Goal: Task Accomplishment & Management: Use online tool/utility

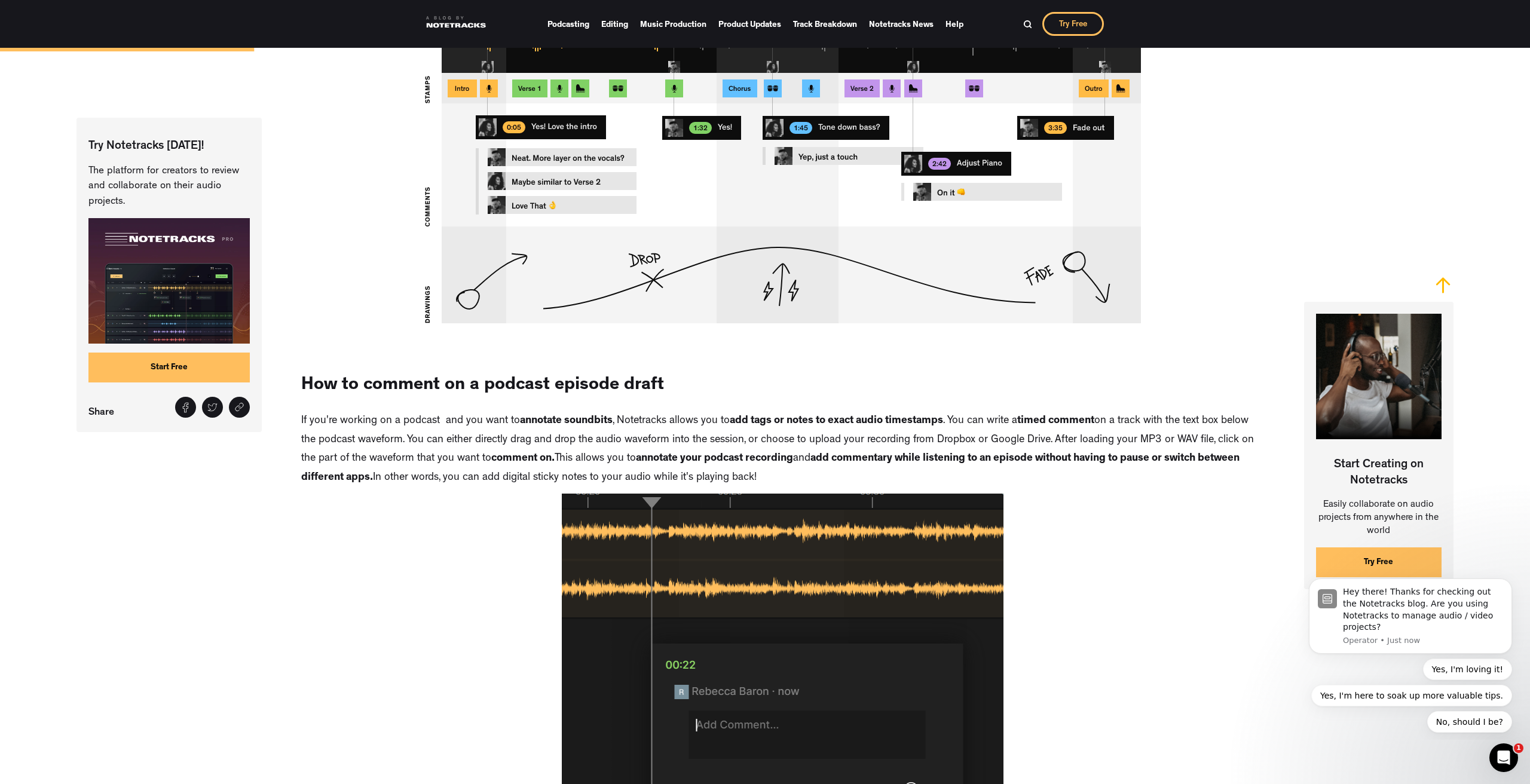
scroll to position [1214, 0]
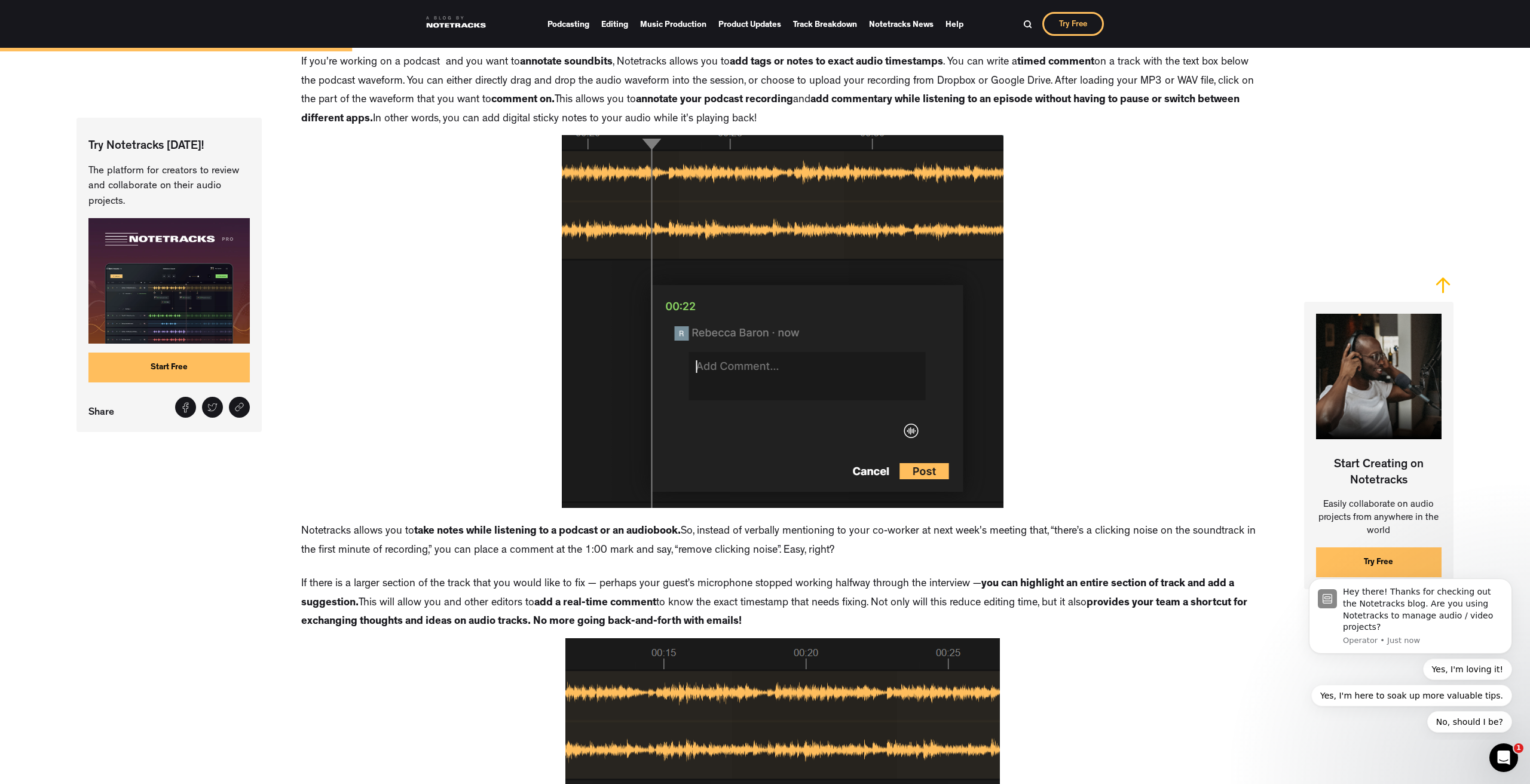
click at [159, 368] on link "Start Free" at bounding box center [169, 368] width 162 height 30
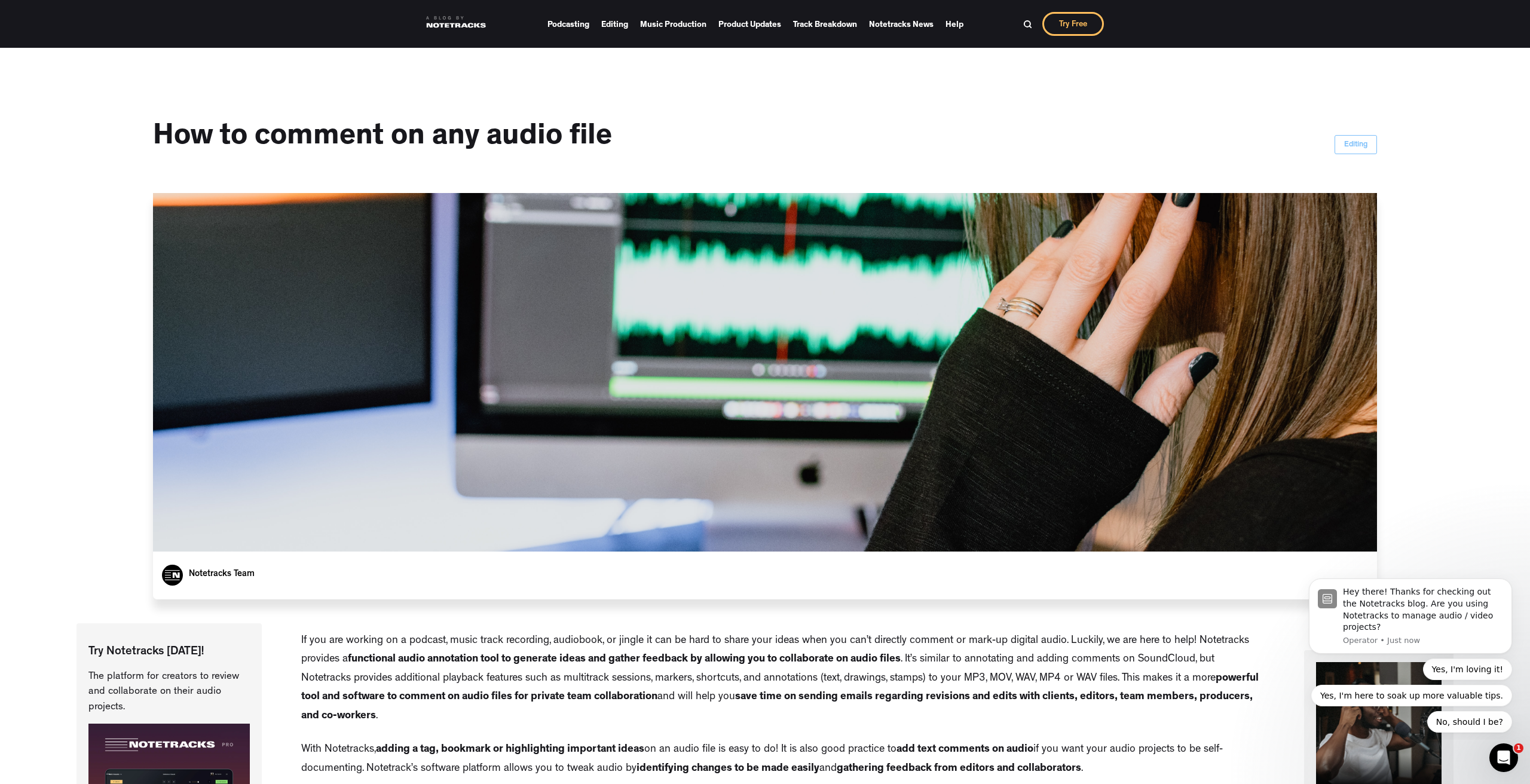
scroll to position [0, 0]
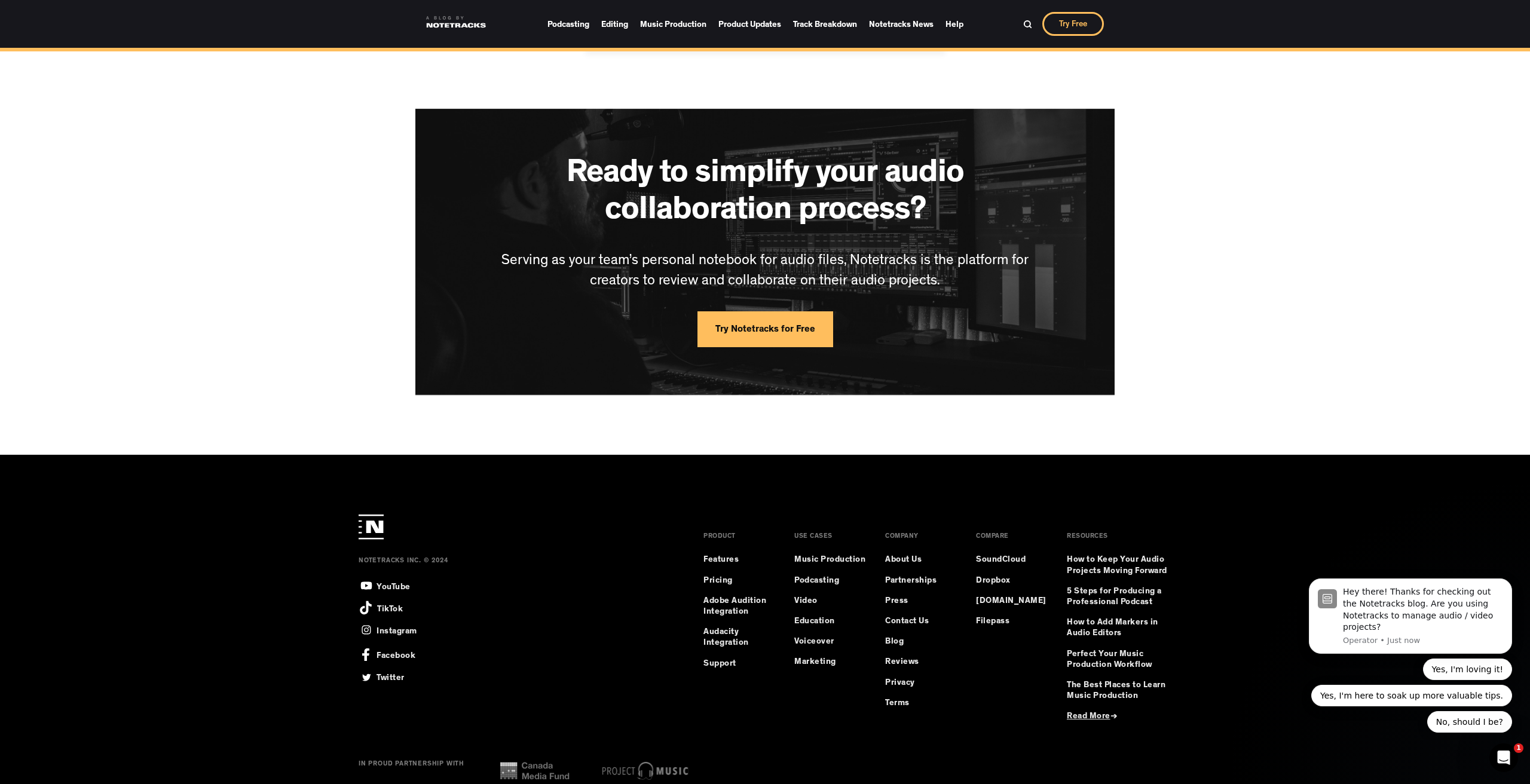
scroll to position [8916, 0]
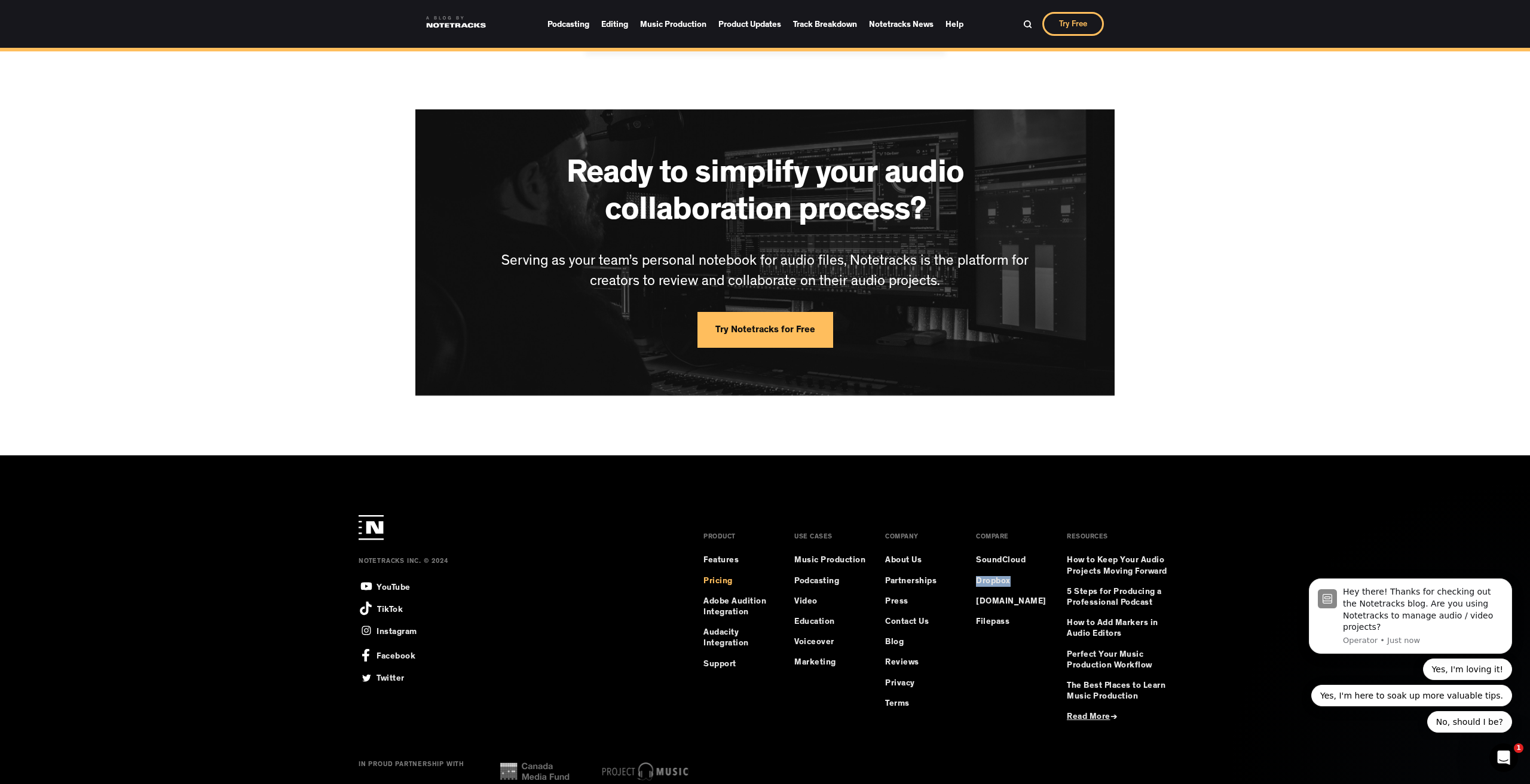
click at [716, 576] on link "Pricing" at bounding box center [718, 582] width 29 height 11
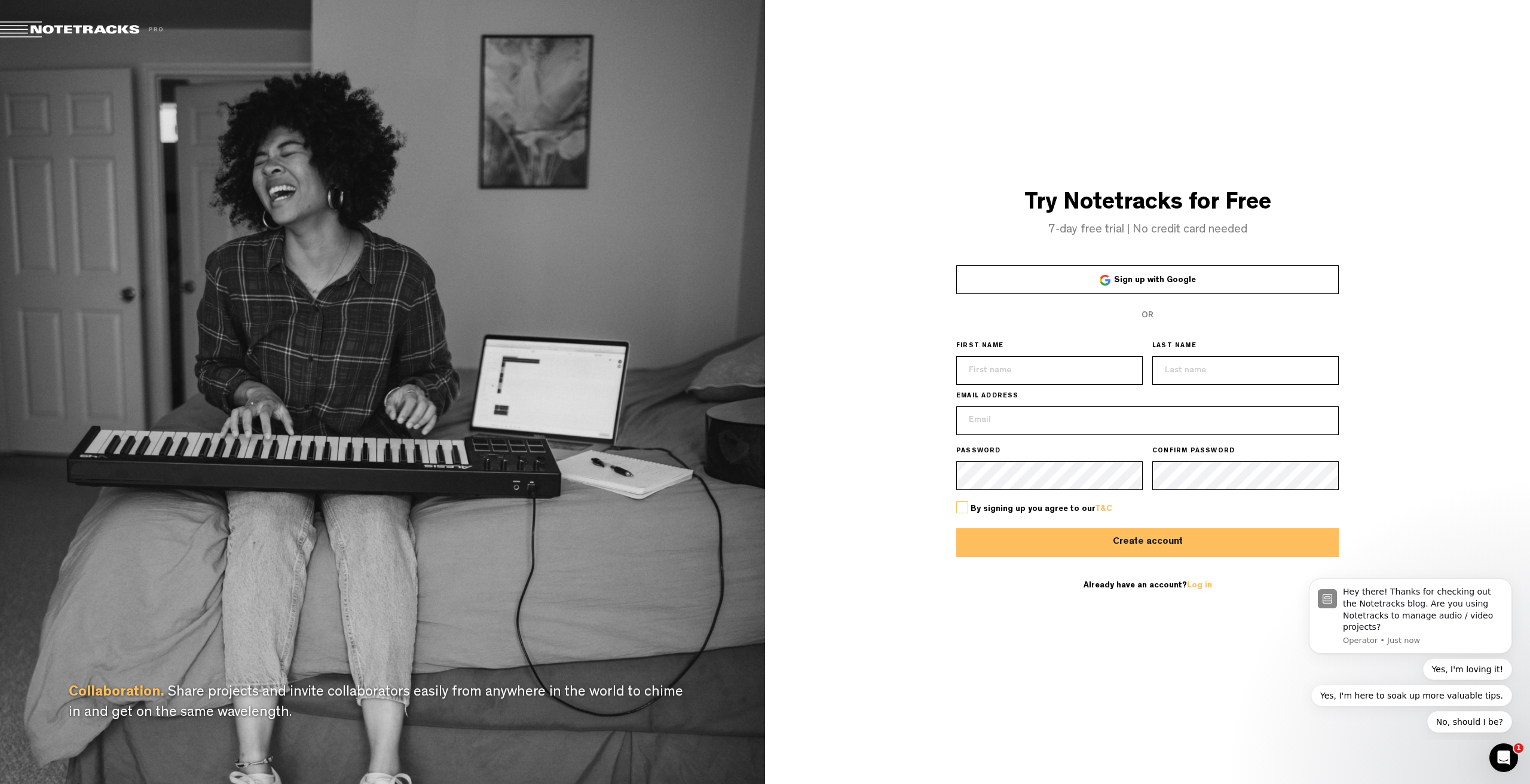
click at [1097, 88] on div "Try Notetracks for Free 7-day free trial | No credit card needed Sign up with G…" at bounding box center [1146, 392] width 765 height 784
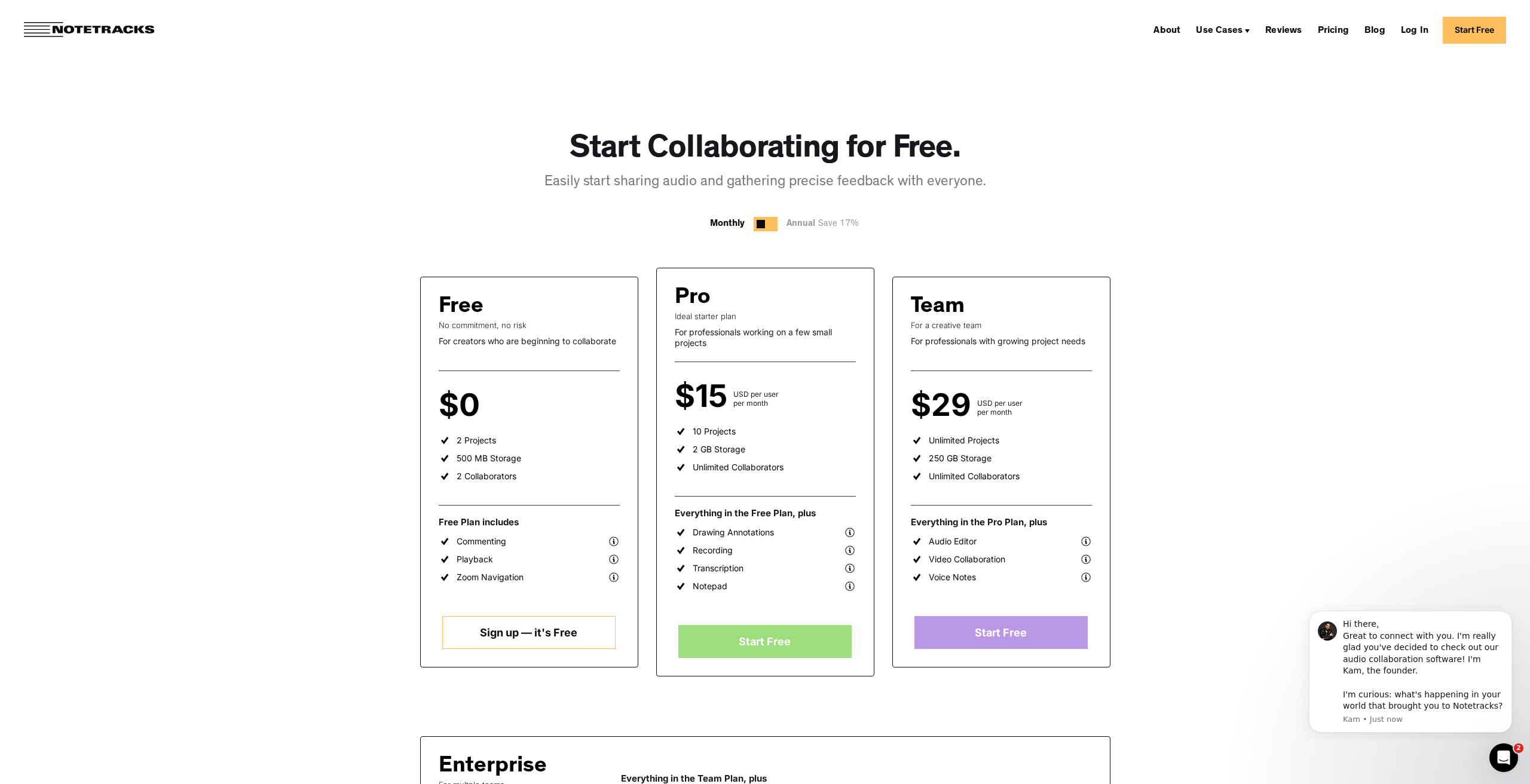
scroll to position [1, 0]
click at [132, 26] on img at bounding box center [88, 30] width 130 height 16
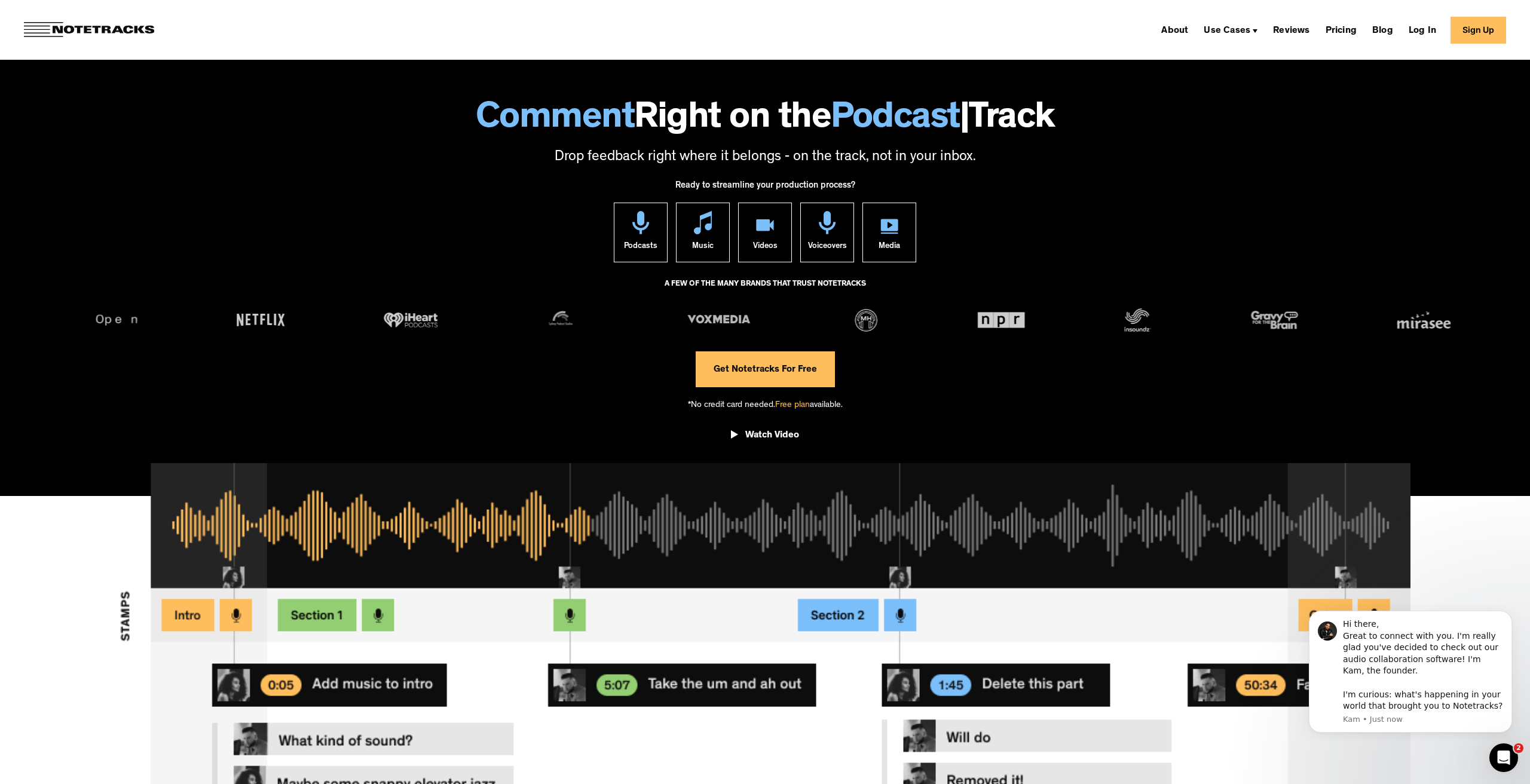
click at [797, 364] on link "Get Notetracks For Free" at bounding box center [765, 369] width 140 height 36
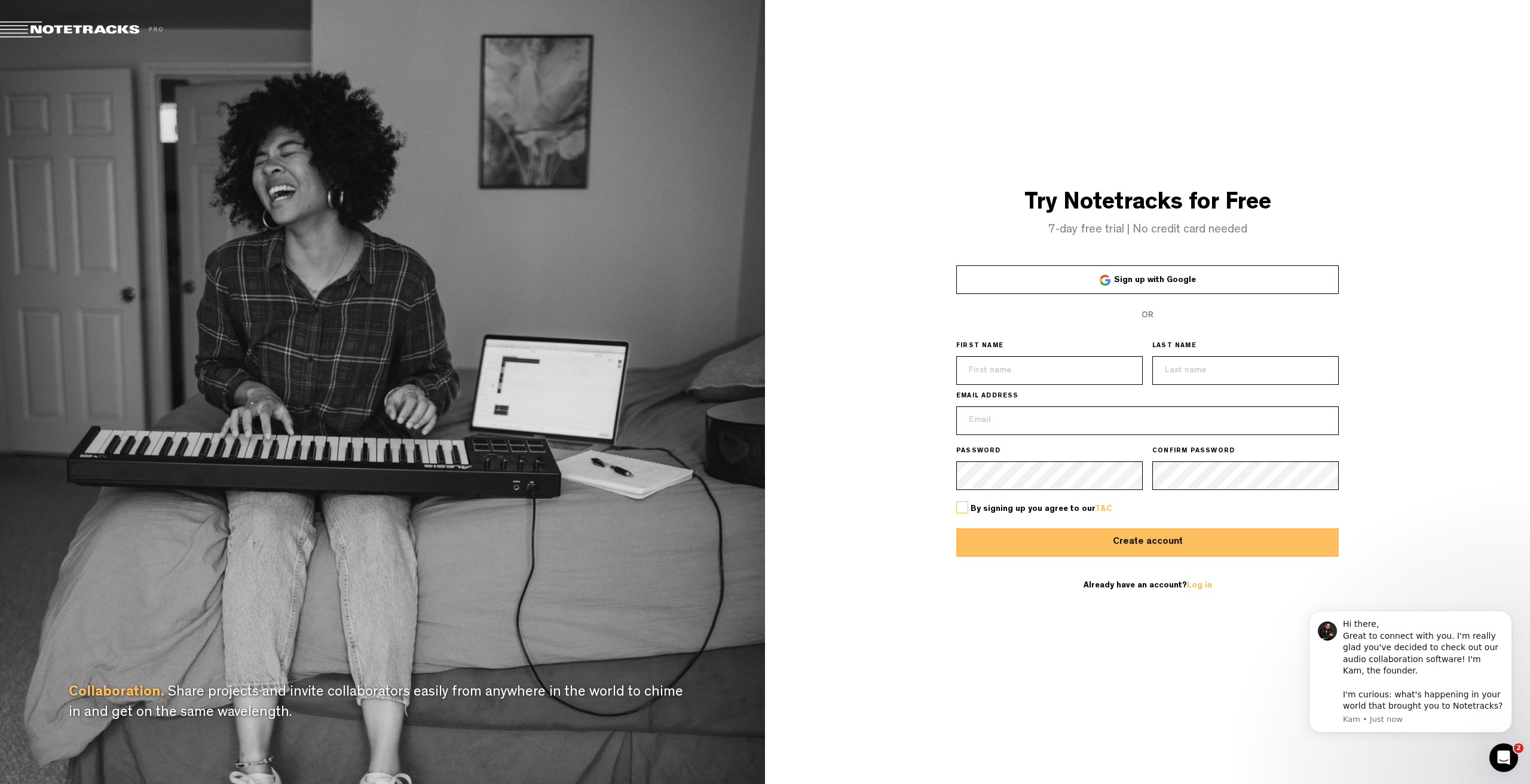
click at [1062, 278] on link "Sign up with Google" at bounding box center [1147, 279] width 383 height 28
click at [1138, 279] on span "Sign up with Google" at bounding box center [1154, 279] width 82 height 8
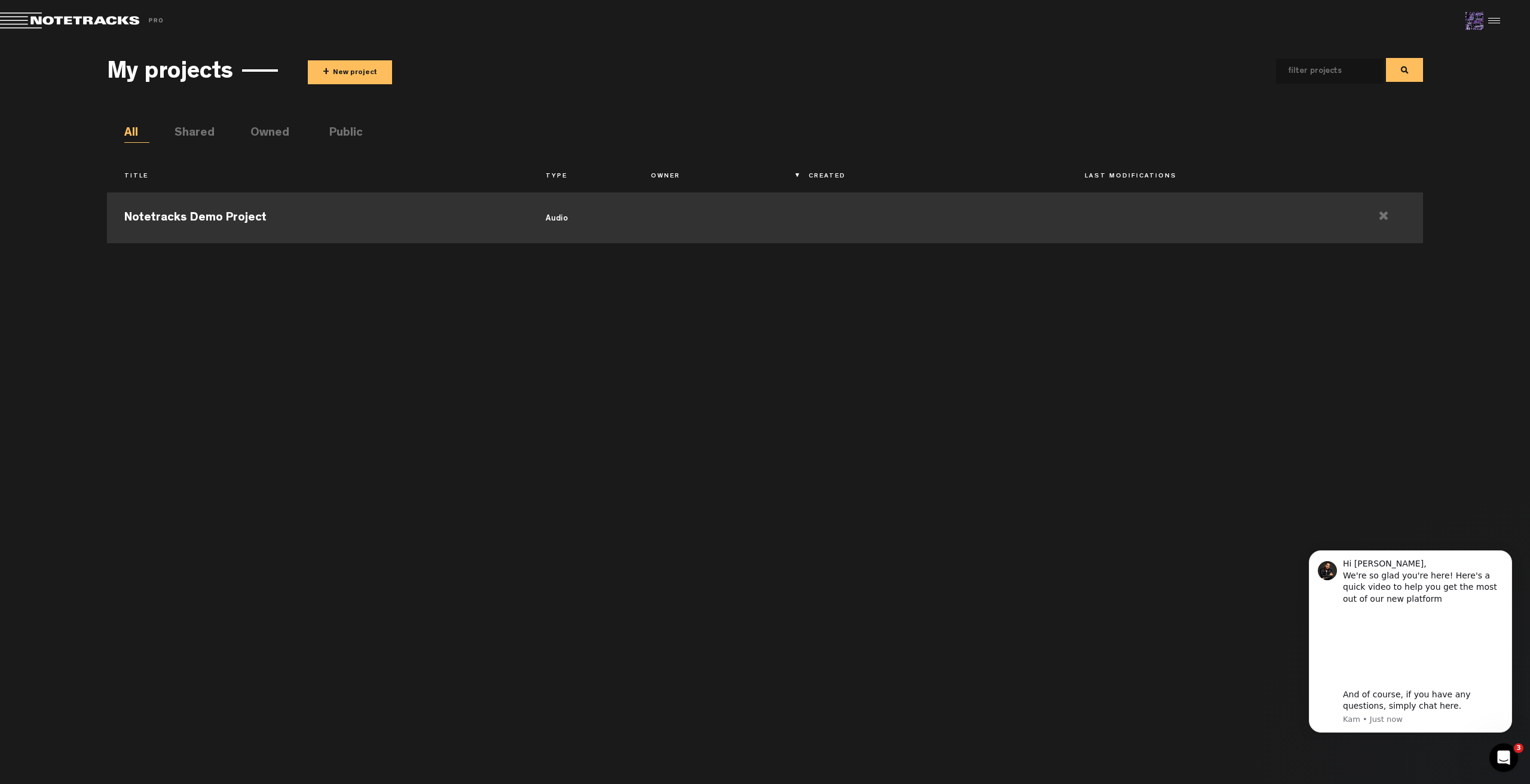
click at [225, 218] on td "Notetracks Demo Project" at bounding box center [317, 216] width 422 height 54
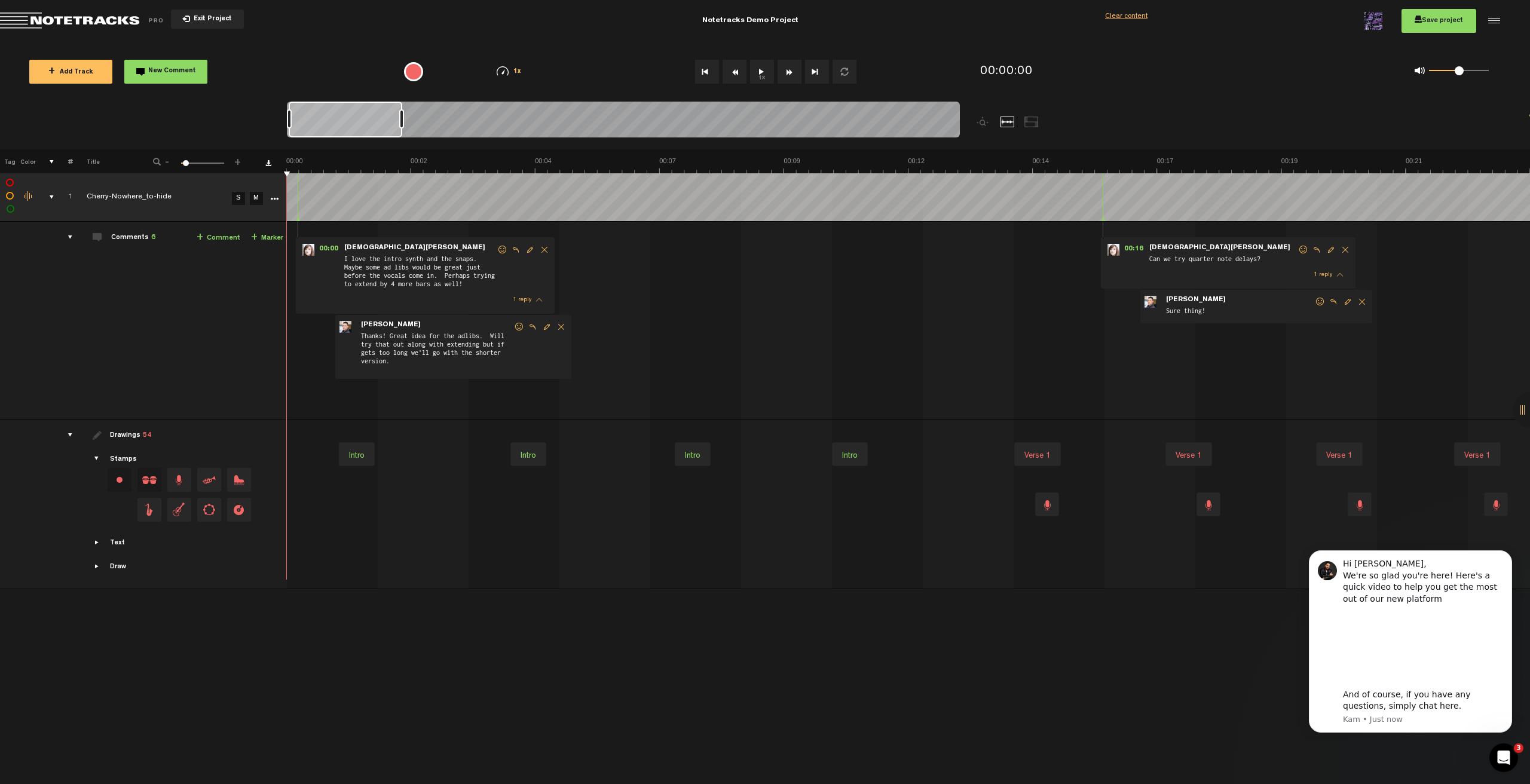
click at [539, 247] on span "Delete comment" at bounding box center [544, 249] width 14 height 8
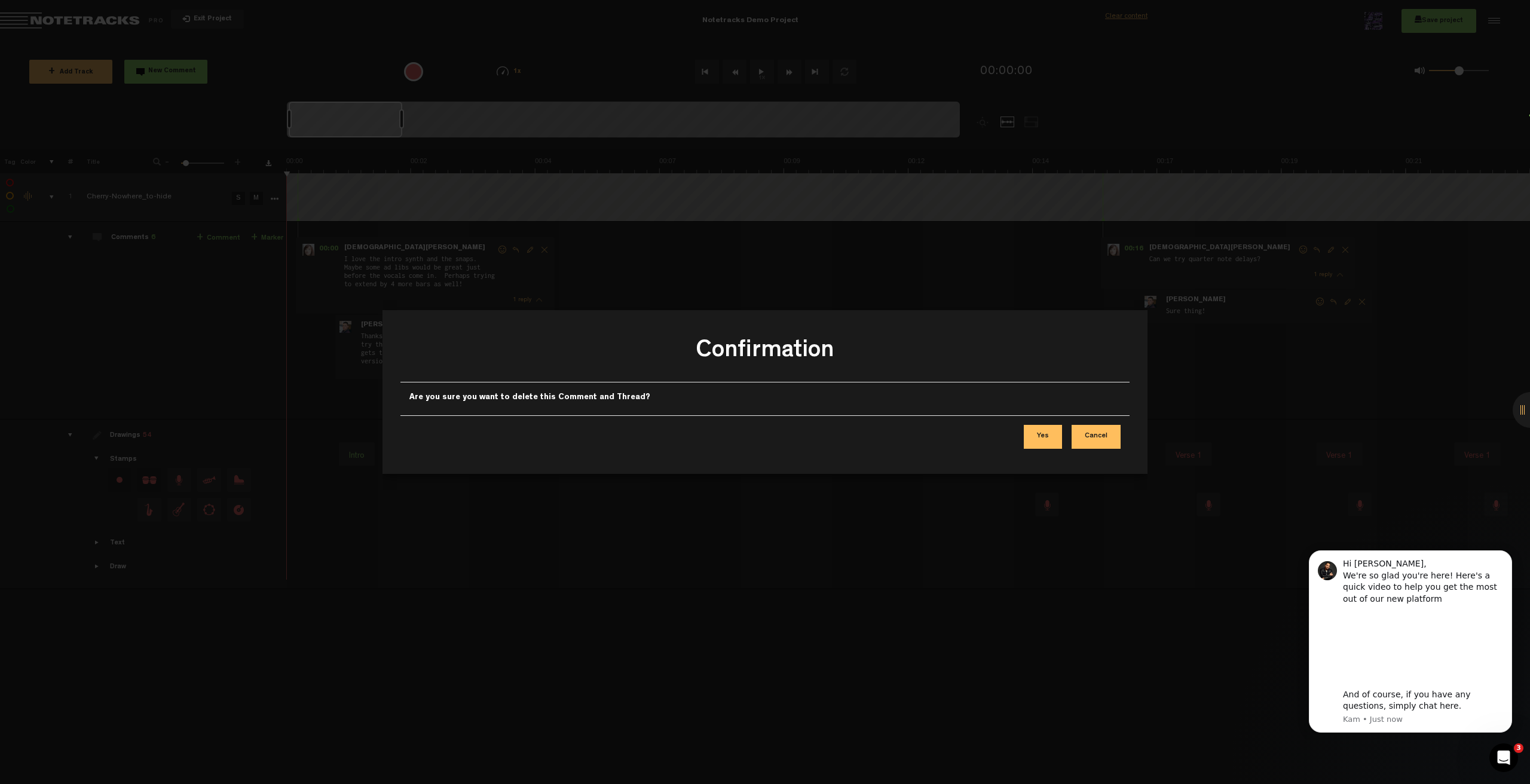
click at [1064, 440] on div "Yes Cancel" at bounding box center [765, 437] width 729 height 42
click at [1060, 439] on button "Yes" at bounding box center [1042, 437] width 38 height 24
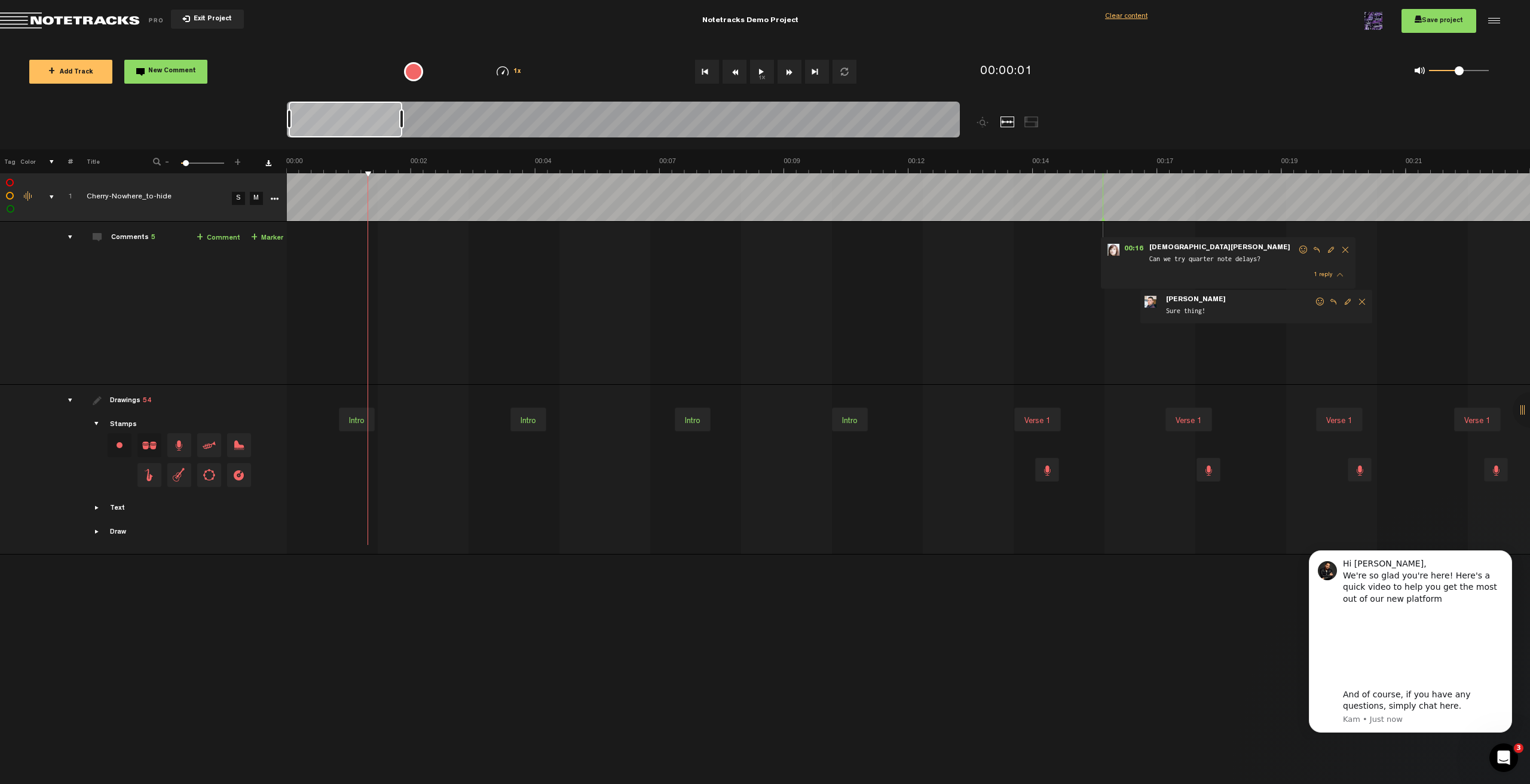
click at [620, 357] on div "00:03 3.009 - • Pat Pardy: "" Pat Pardy comment 00:16 - • Kristen Hall: "Can we…" at bounding box center [910, 308] width 1242 height 153
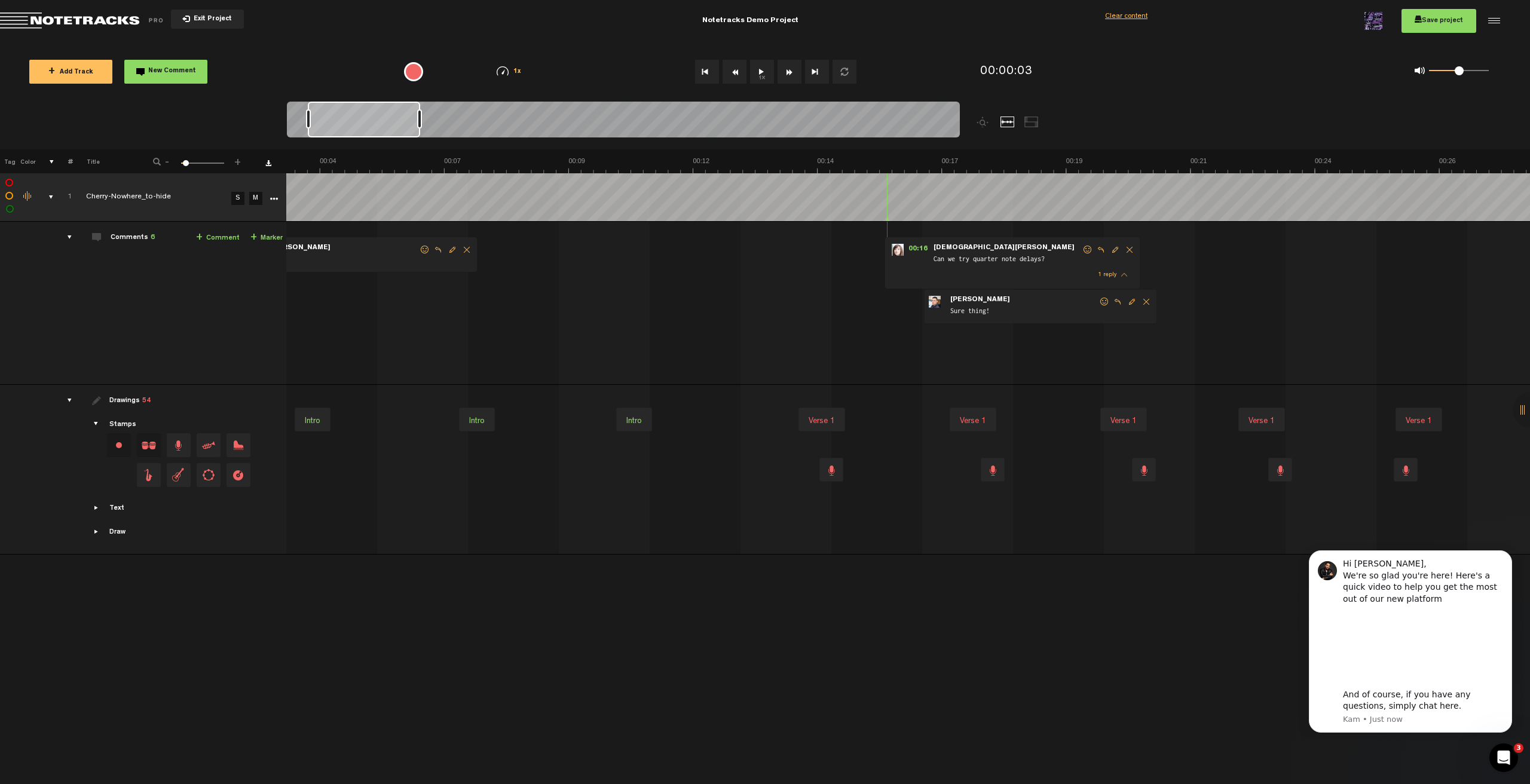
scroll to position [0, 1]
click at [849, 42] on div "Loading... 100% + Add Track New Comment 1x 0.25x 0.5x 0.75x 1x 1.25x 1.5x 1.75x…" at bounding box center [765, 42] width 1530 height 0
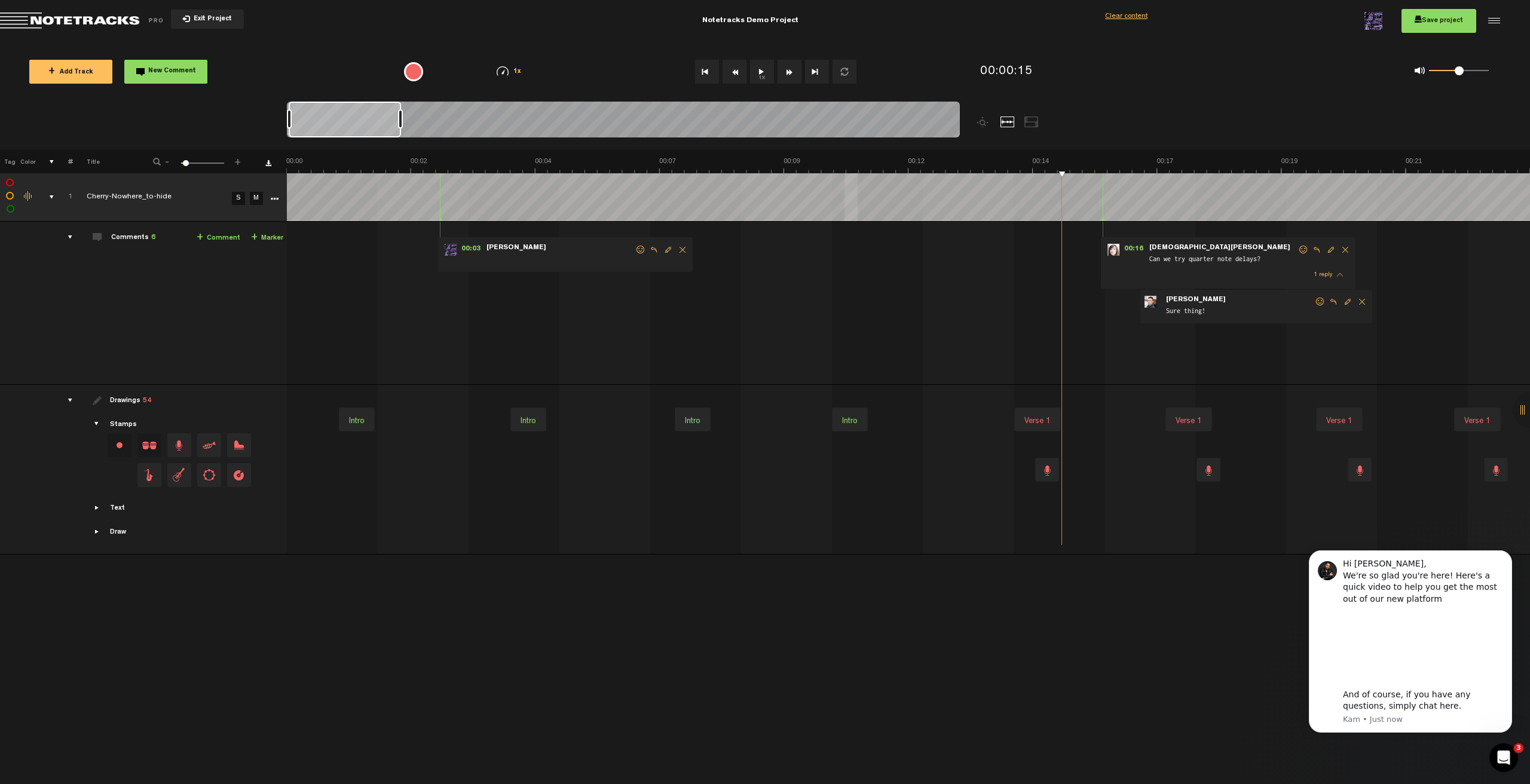
scroll to position [0, 0]
click at [920, 638] on div "+ New drawing Tag Color # Title - 1 100 6 + 1 Cherry-Nowhere_to-hide S M Update…" at bounding box center [765, 467] width 1530 height 635
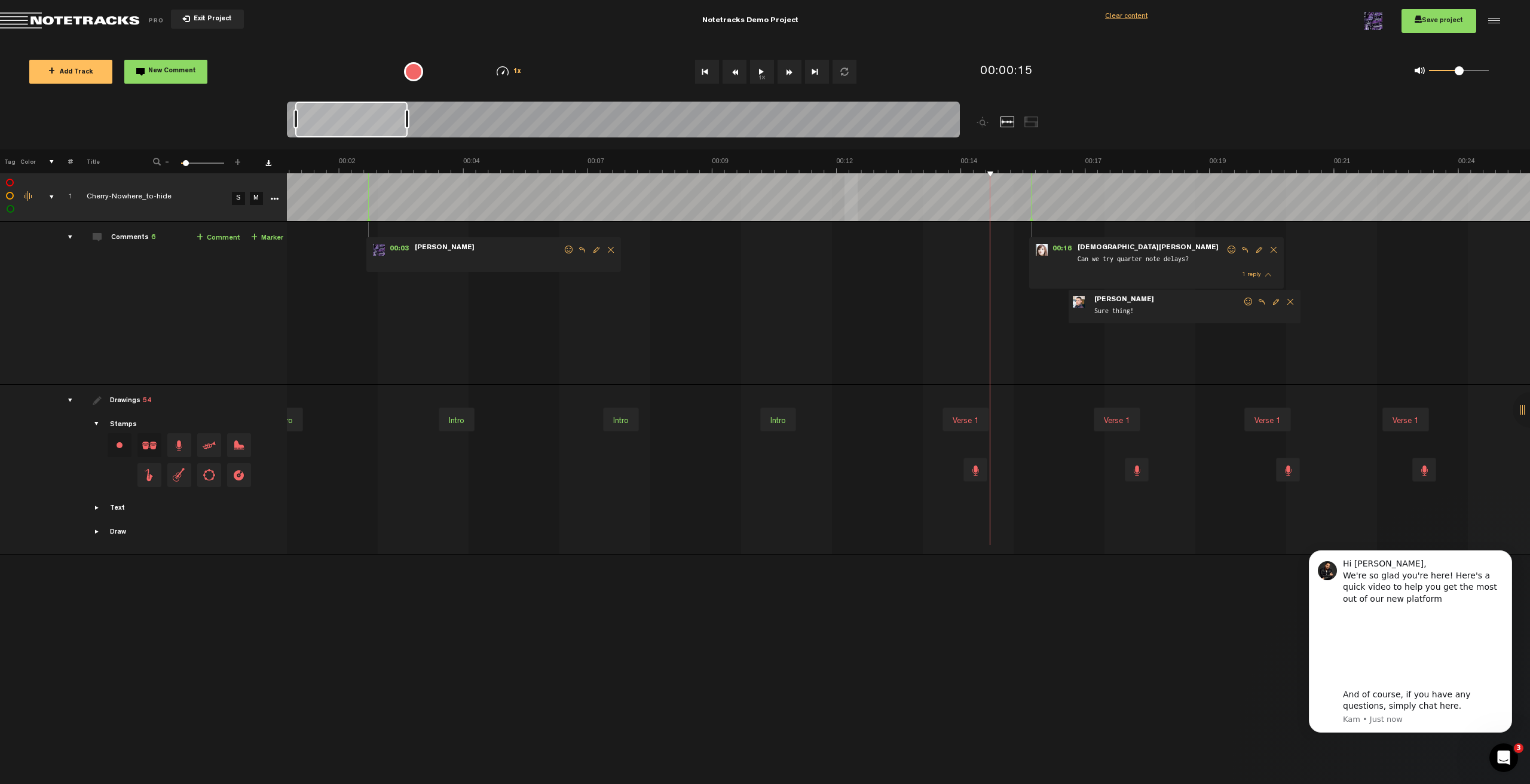
scroll to position [0, 72]
click at [230, 398] on div "Drawings 54" at bounding box center [179, 401] width 208 height 11
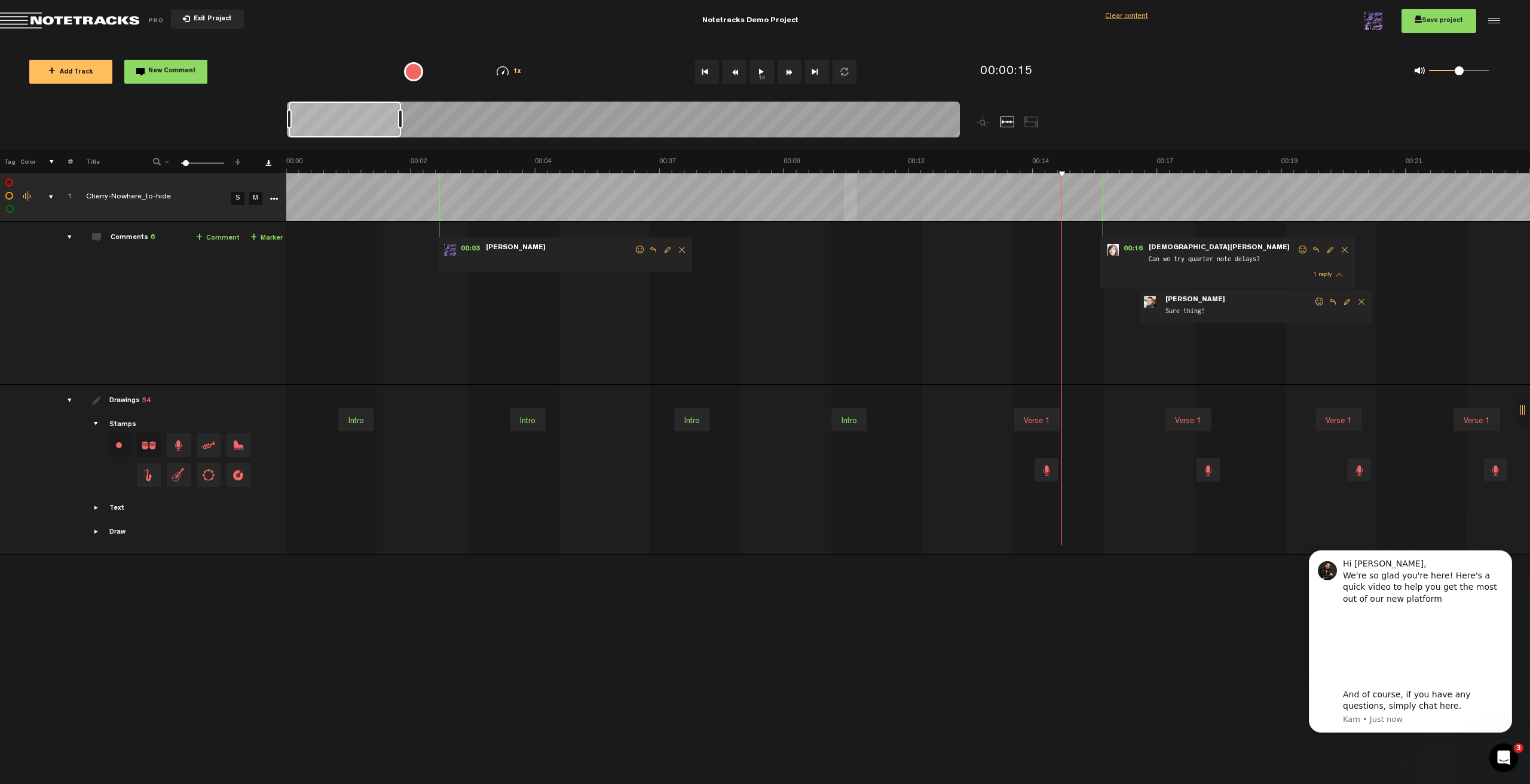
scroll to position [0, 0]
click at [67, 400] on div "drawings" at bounding box center [65, 400] width 19 height 12
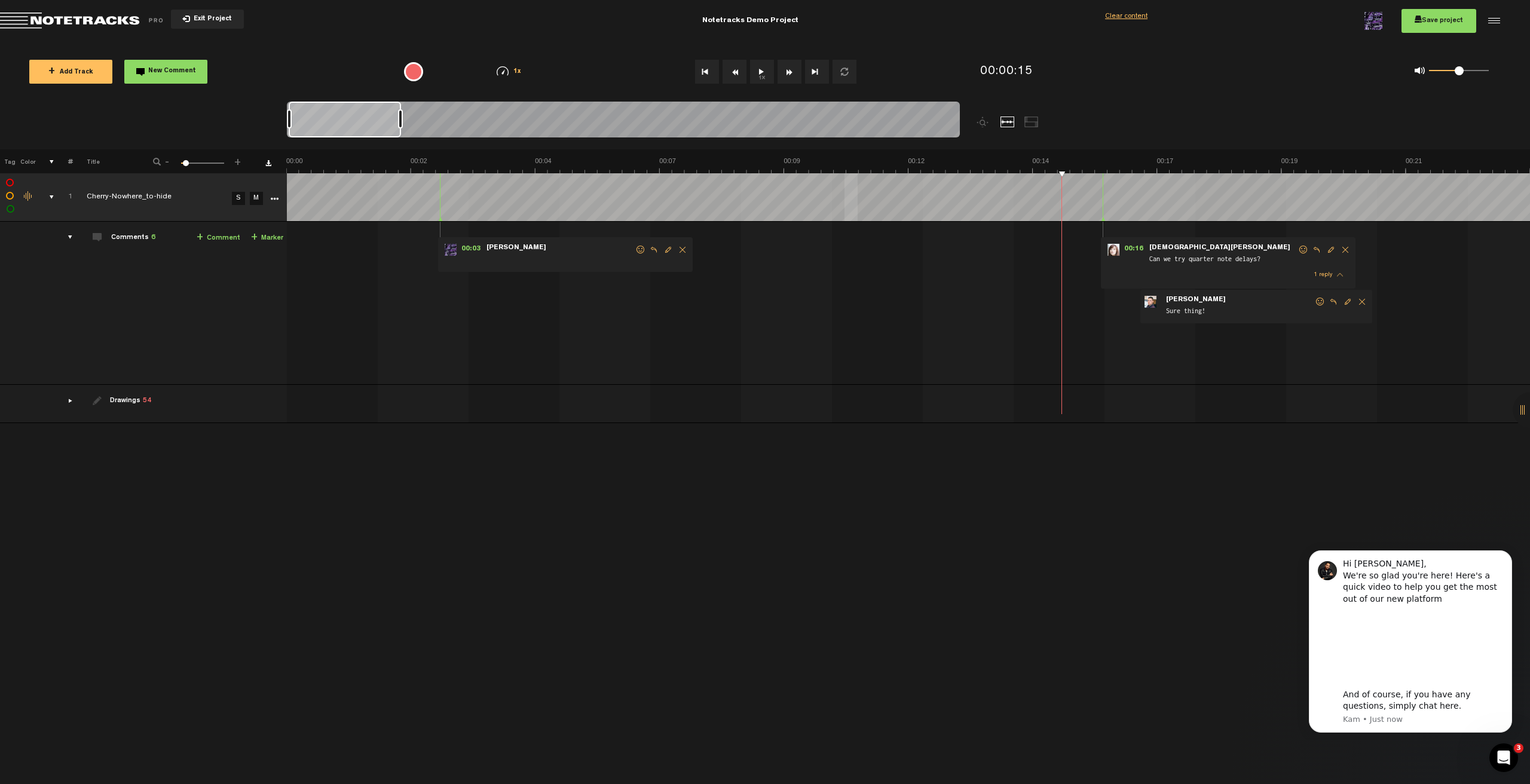
drag, startPoint x: 232, startPoint y: 220, endPoint x: 232, endPoint y: 229, distance: 9.0
click at [232, 229] on tbody "1 Cherry-Nowhere_to-hide S M Update Download Download original Export Audacity …" at bounding box center [765, 298] width 1530 height 250
click at [765, 72] on button "1x" at bounding box center [762, 72] width 24 height 24
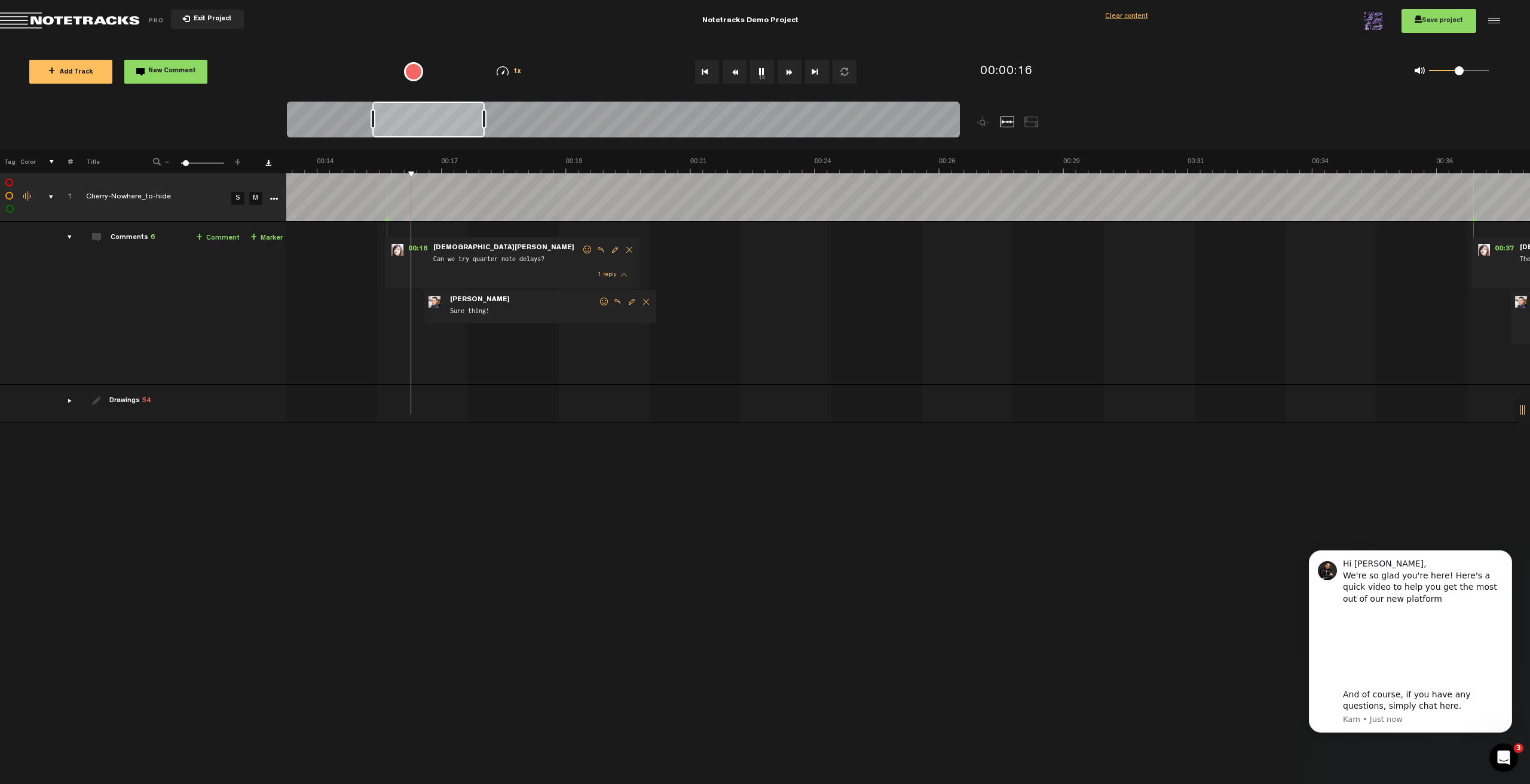
scroll to position [0, 722]
click at [673, 379] on textarea at bounding box center [705, 376] width 154 height 14
type textarea "Poop"
click at [460, 491] on div "+ New drawing Tag Color # Title - 1 100 6 + 1 Cherry-Nowhere_to-hide S M Update…" at bounding box center [765, 467] width 1530 height 635
click at [515, 308] on span "Sure thing!" at bounding box center [516, 311] width 149 height 13
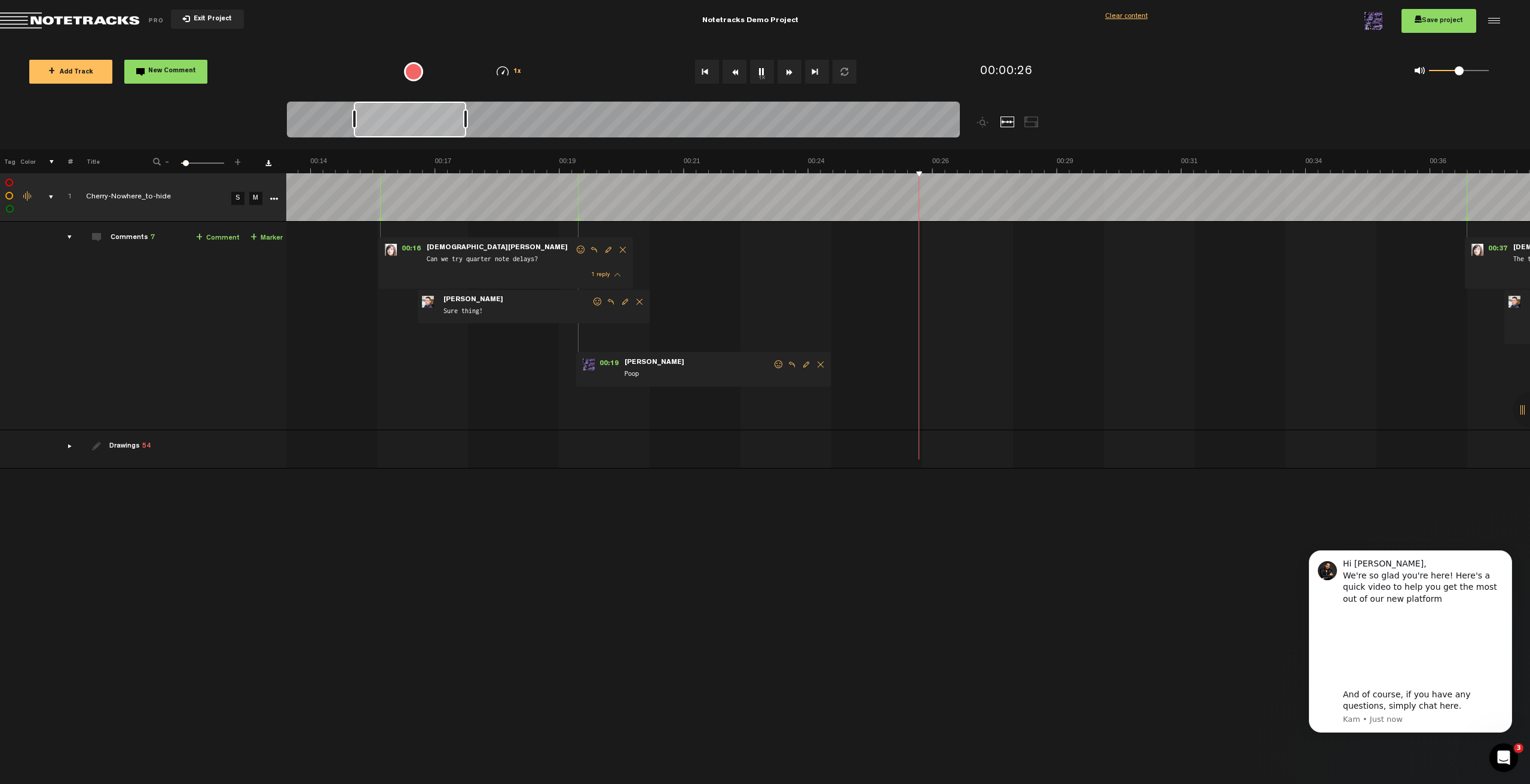
click at [641, 303] on span "Delete comment" at bounding box center [639, 301] width 14 height 8
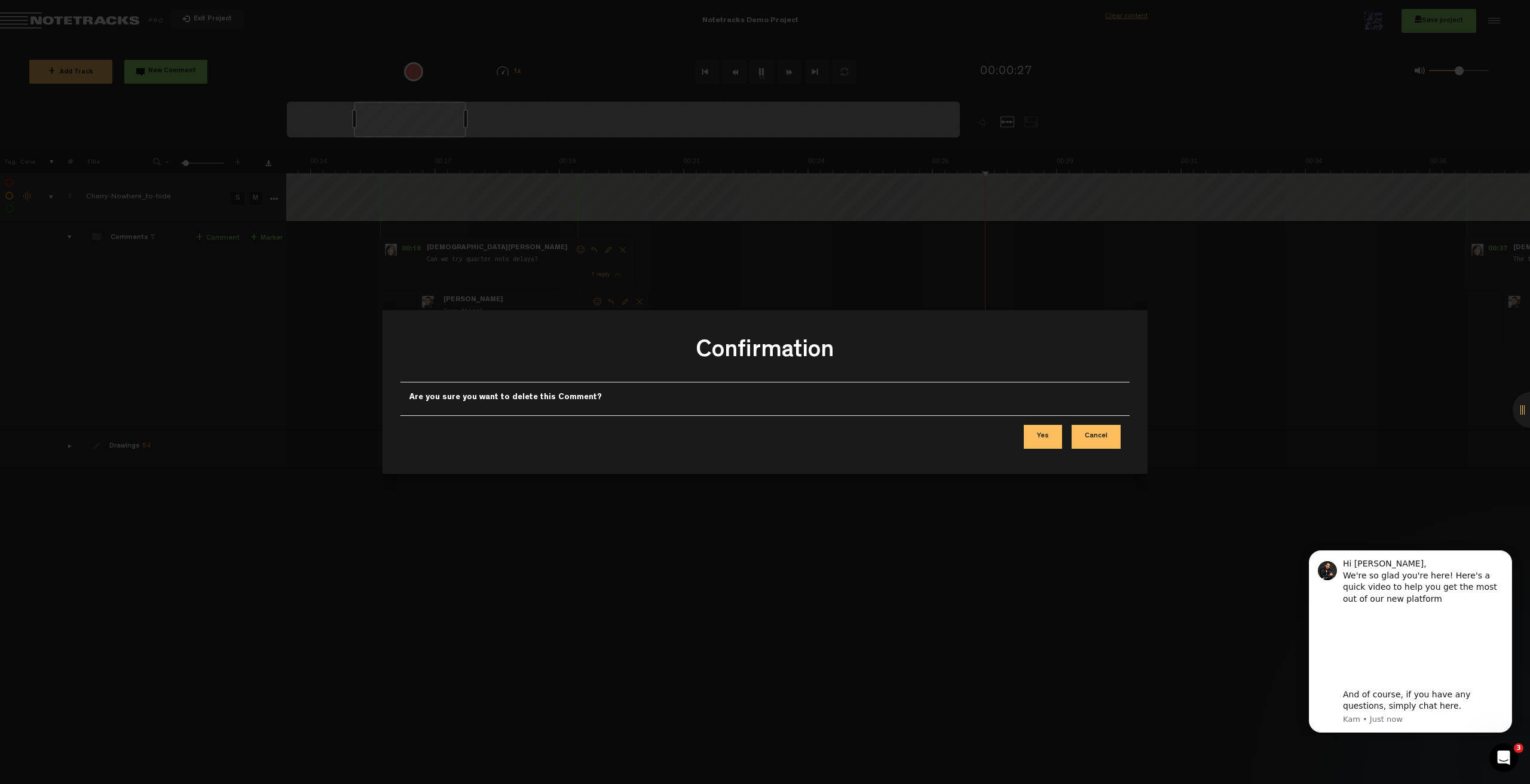
drag, startPoint x: 1049, startPoint y: 440, endPoint x: 849, endPoint y: 394, distance: 205.2
click at [1048, 440] on button "Yes" at bounding box center [1042, 437] width 38 height 24
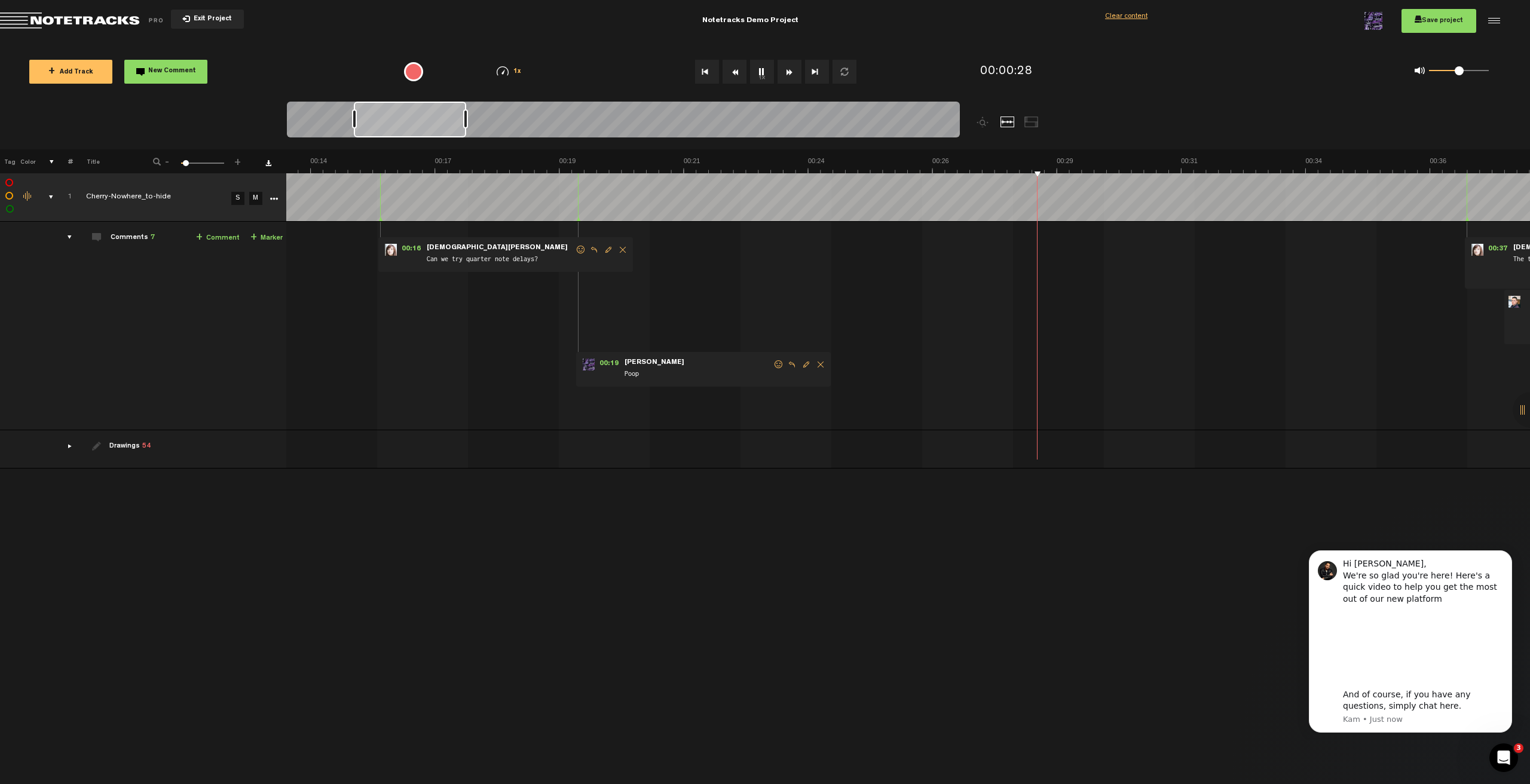
click at [622, 248] on span "Delete comment" at bounding box center [622, 249] width 14 height 8
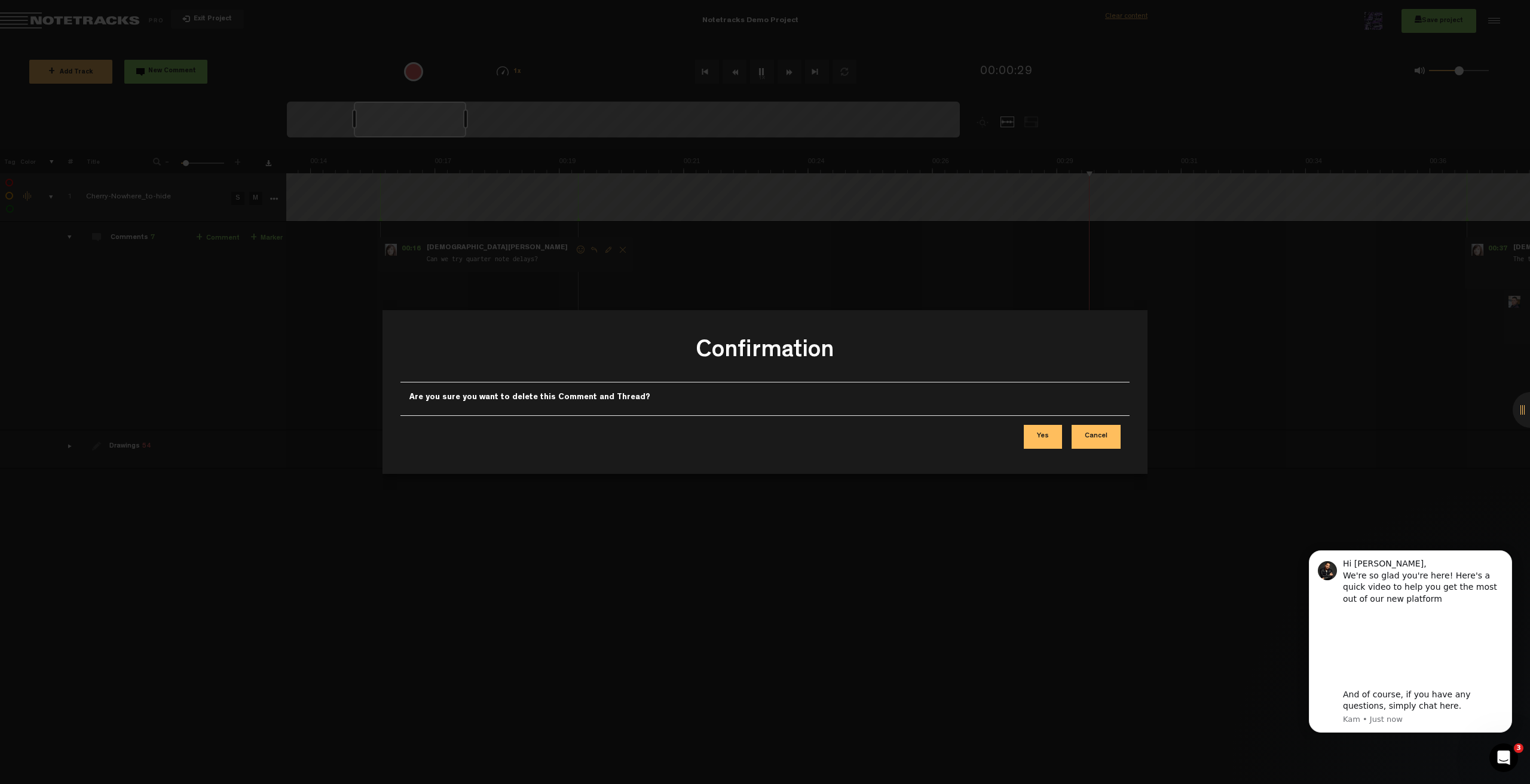
click at [1047, 438] on button "Yes" at bounding box center [1042, 437] width 38 height 24
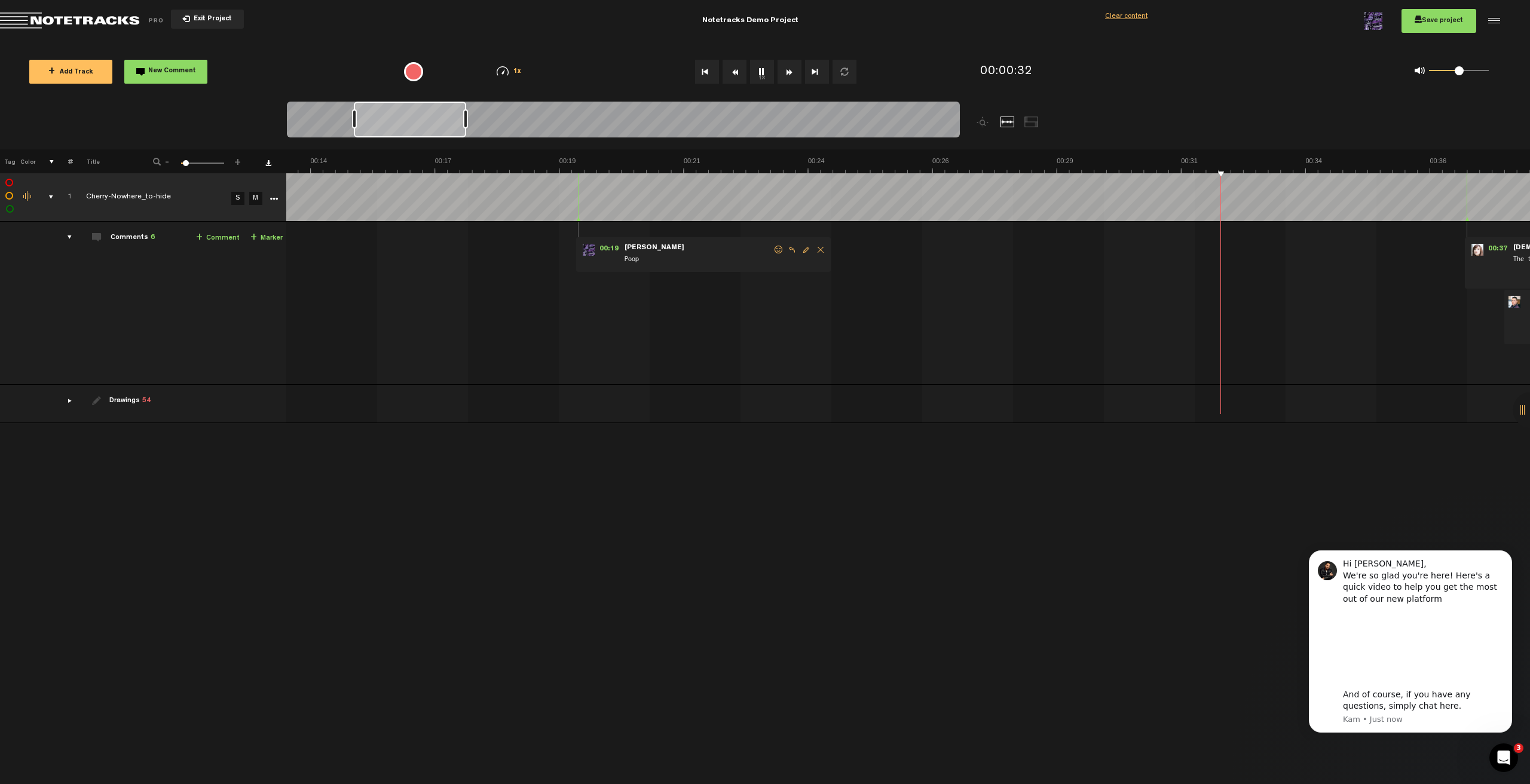
click at [1030, 125] on div at bounding box center [1031, 122] width 14 height 11
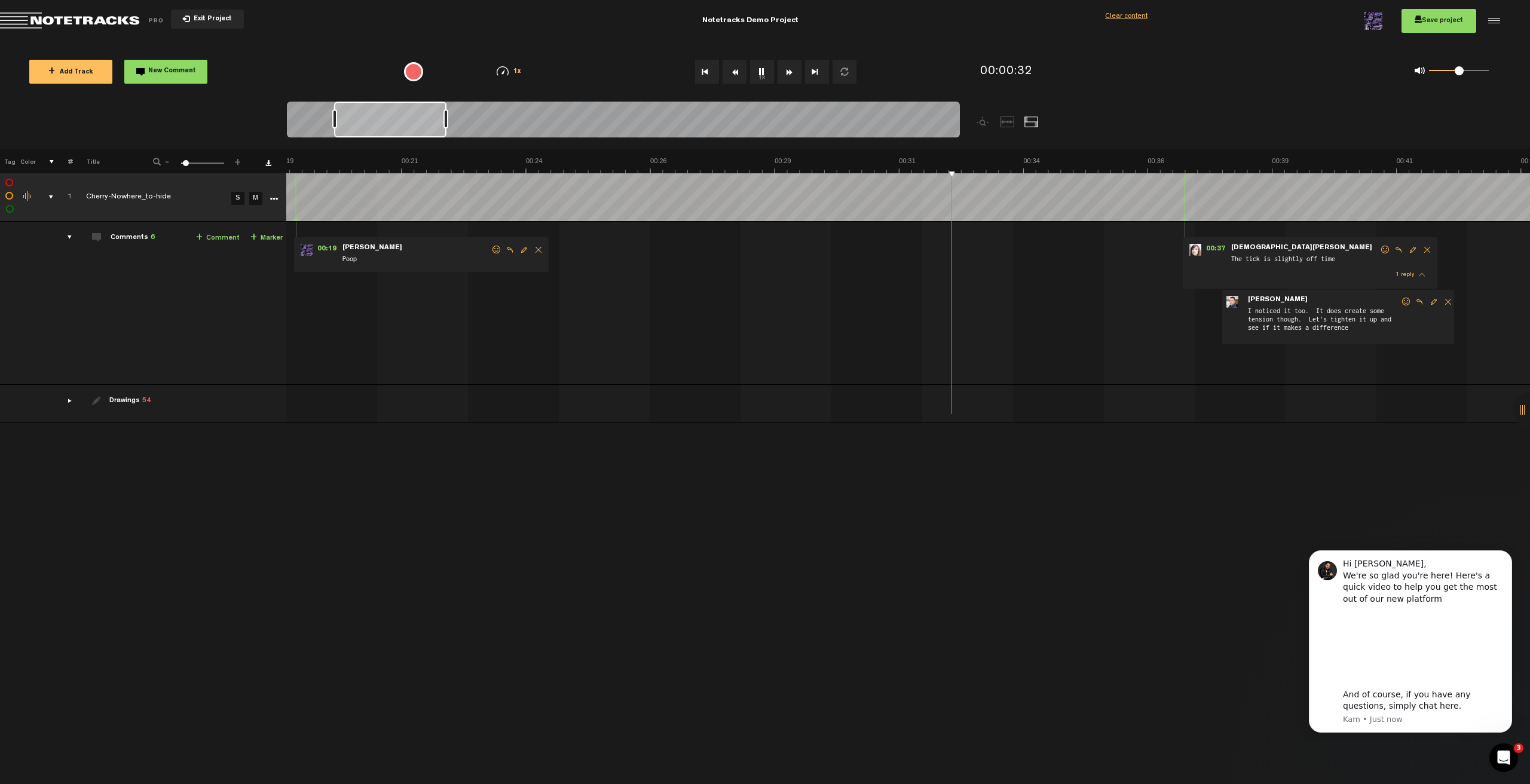
scroll to position [0, 1004]
click at [1005, 123] on div at bounding box center [1008, 122] width 14 height 11
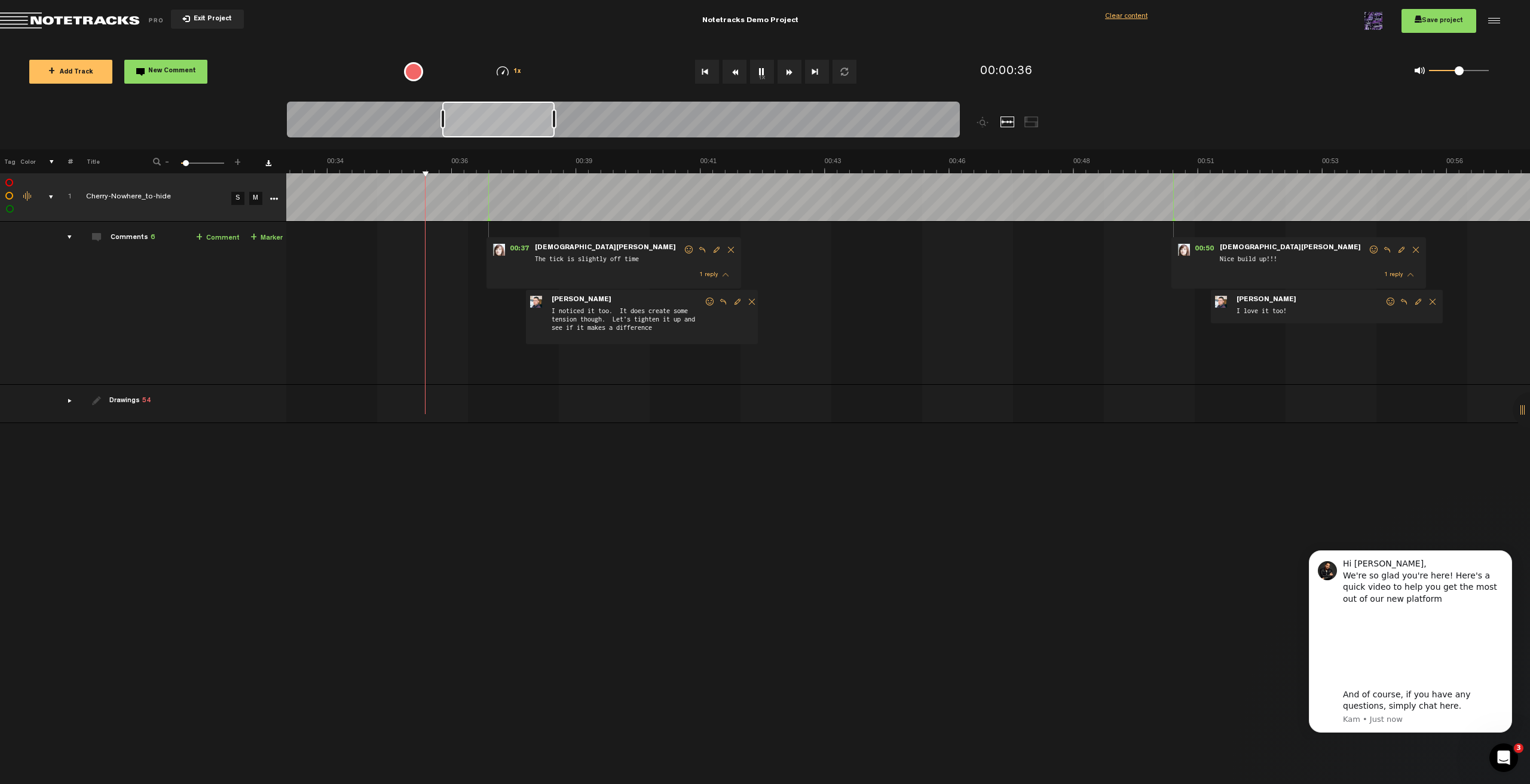
scroll to position [0, 1]
click at [207, 20] on span "Exit Project" at bounding box center [210, 19] width 42 height 6
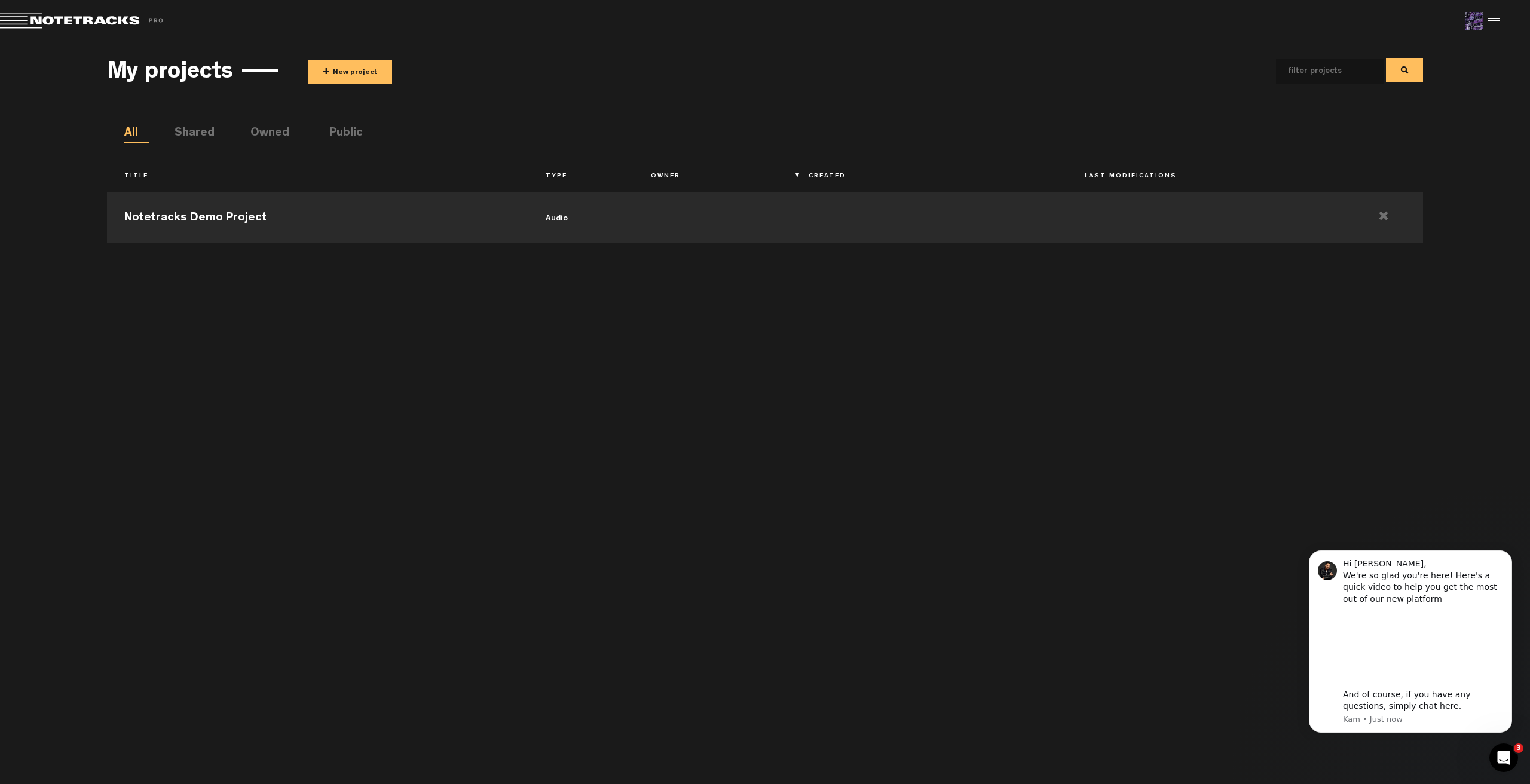
click at [122, 26] on span "Return to Project List" at bounding box center [83, 20] width 167 height 17
click at [123, 19] on span "Return to Project List" at bounding box center [83, 20] width 167 height 17
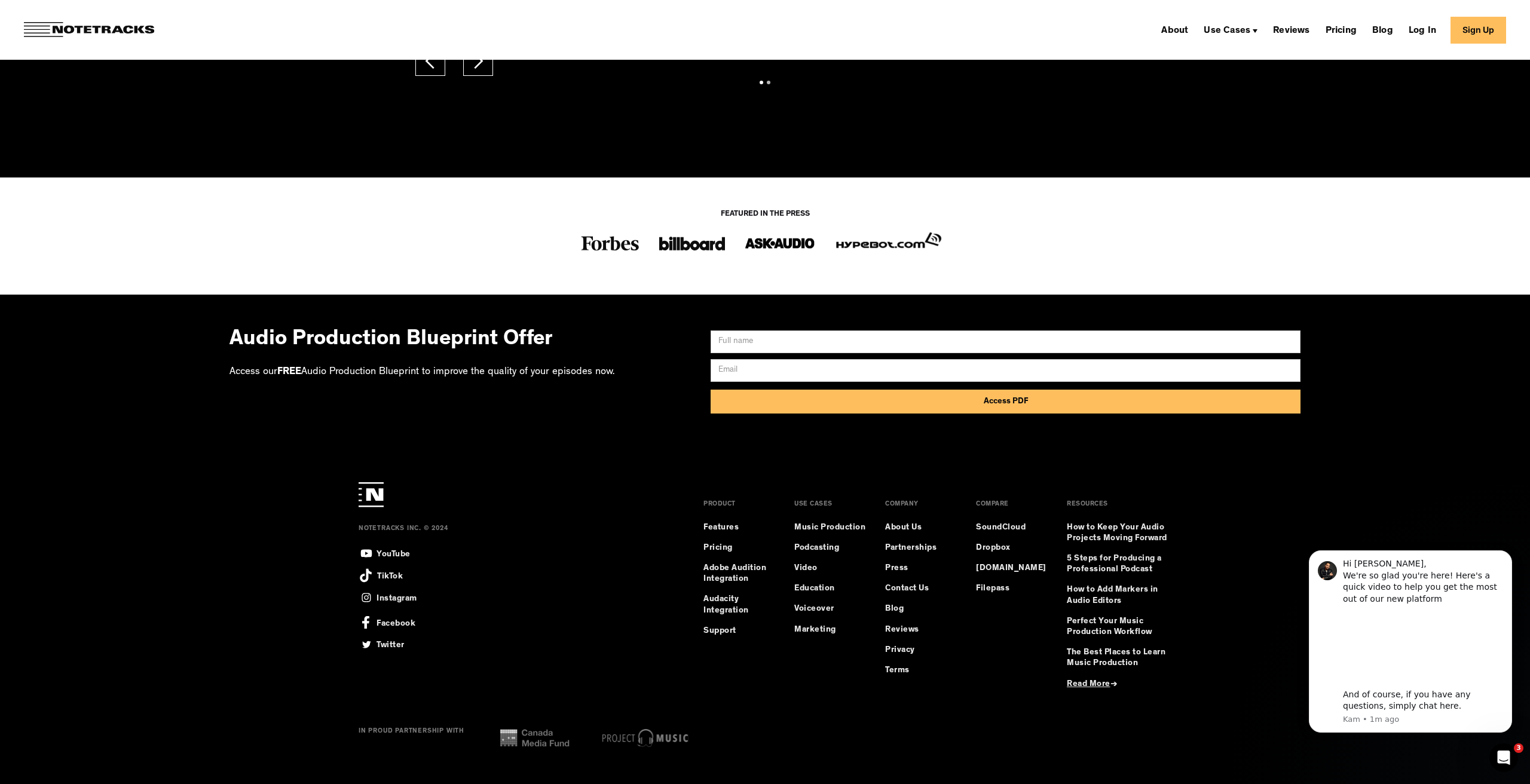
scroll to position [9885, 0]
click at [1009, 549] on link "Dropbox" at bounding box center [993, 548] width 34 height 11
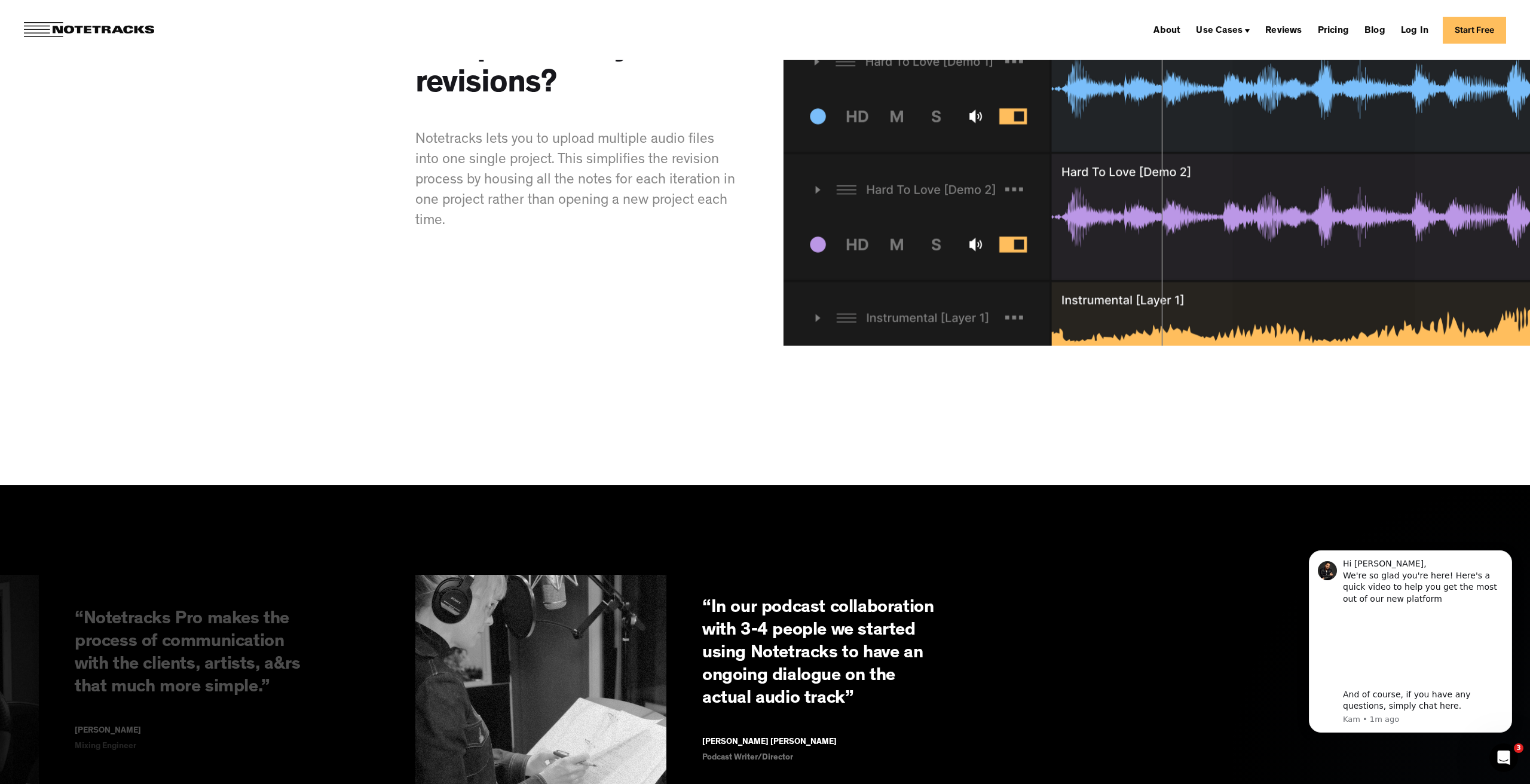
scroll to position [3016, 0]
